Goal: Transaction & Acquisition: Download file/media

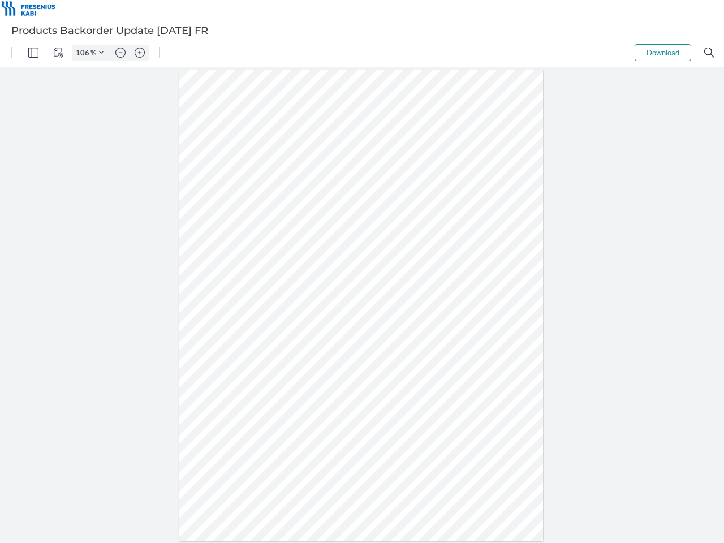
click at [33, 53] on img "Panel" at bounding box center [33, 53] width 10 height 10
click at [58, 53] on img "View Controls" at bounding box center [58, 53] width 10 height 10
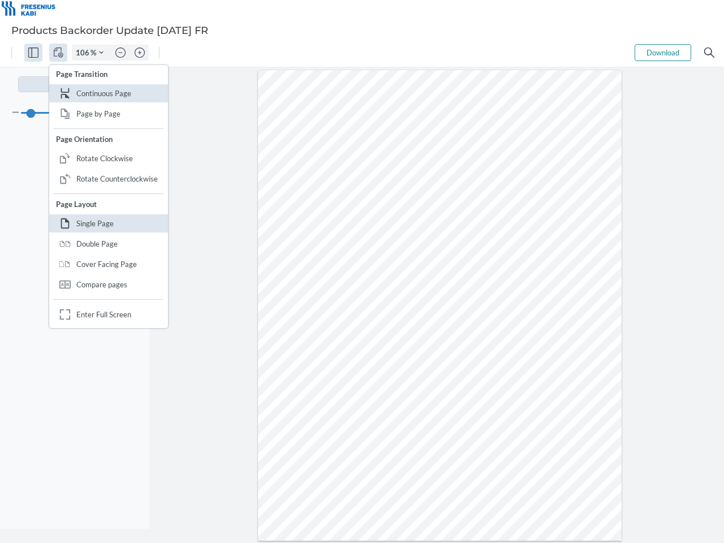
click at [84, 53] on input "106" at bounding box center [81, 53] width 18 height 10
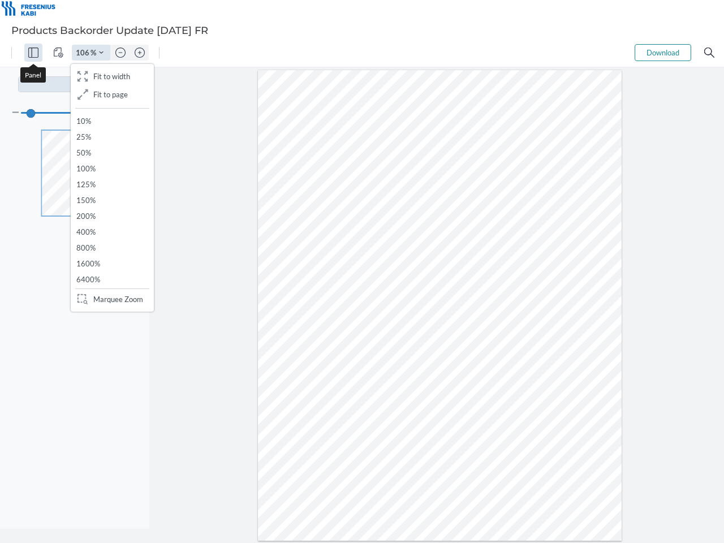
click at [101, 53] on img "Zoom Controls" at bounding box center [101, 52] width 5 height 5
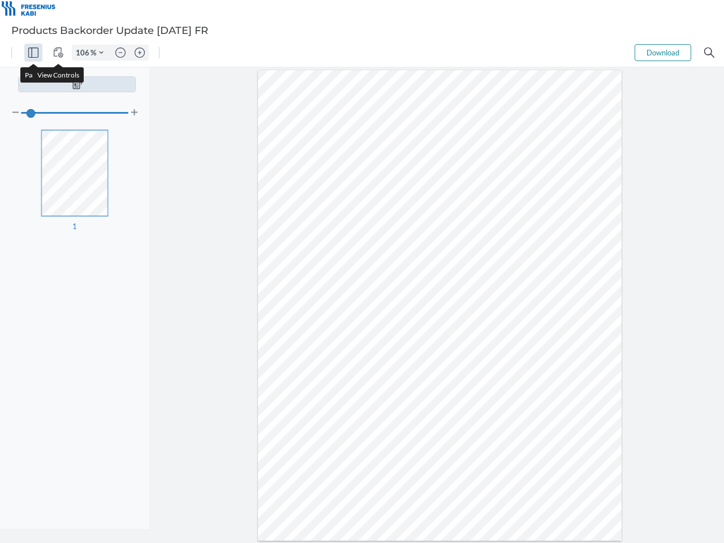
click at [121, 53] on img "Zoom out" at bounding box center [120, 53] width 10 height 10
click at [140, 53] on img "Zoom in" at bounding box center [140, 53] width 10 height 10
type input "106"
click at [663, 53] on button "Download" at bounding box center [663, 52] width 57 height 17
click at [710, 53] on img "Search" at bounding box center [710, 53] width 10 height 10
